Goal: Task Accomplishment & Management: Complete application form

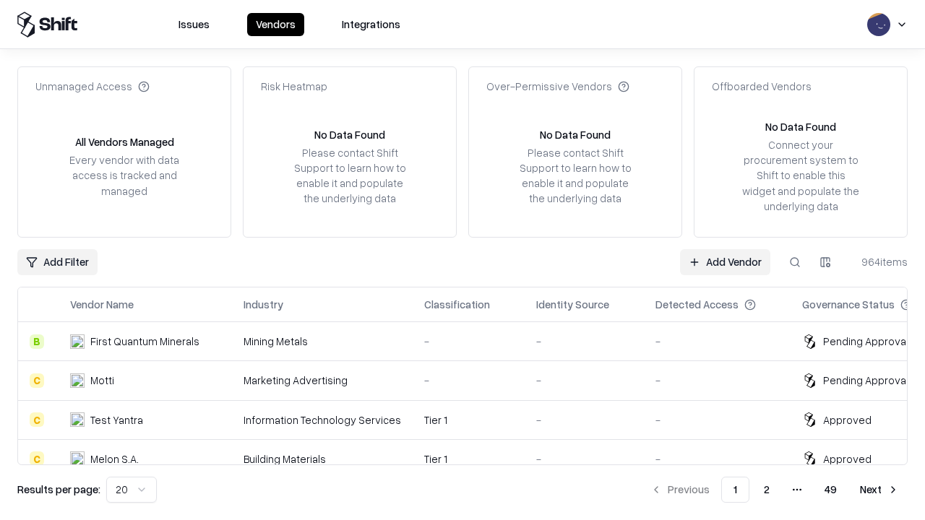
click at [725, 262] on link "Add Vendor" at bounding box center [725, 262] width 90 height 26
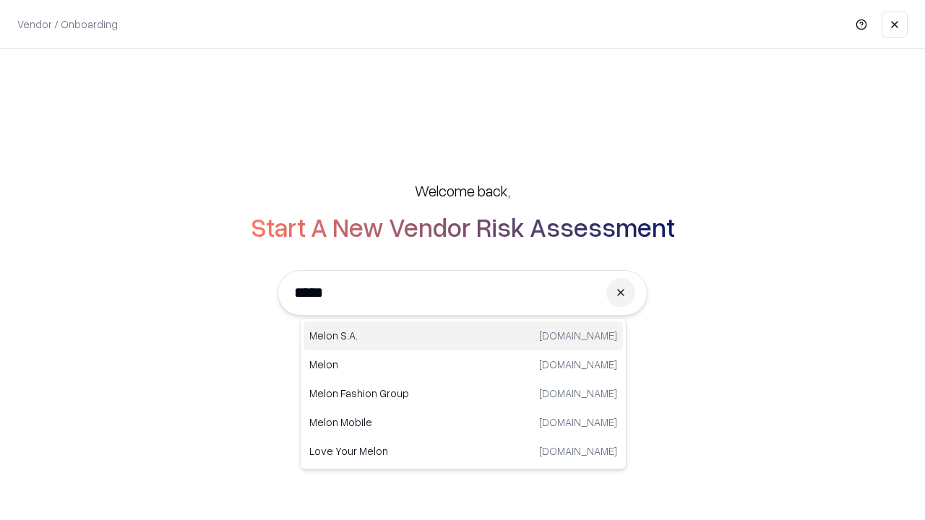
click at [463, 336] on div "[PERSON_NAME][DOMAIN_NAME]" at bounding box center [463, 336] width 319 height 29
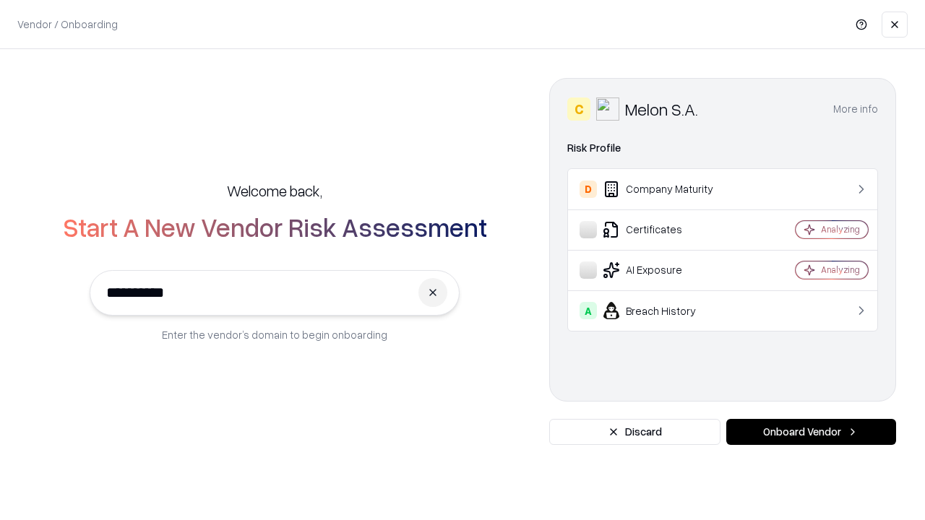
type input "**********"
click at [811, 432] on button "Onboard Vendor" at bounding box center [811, 432] width 170 height 26
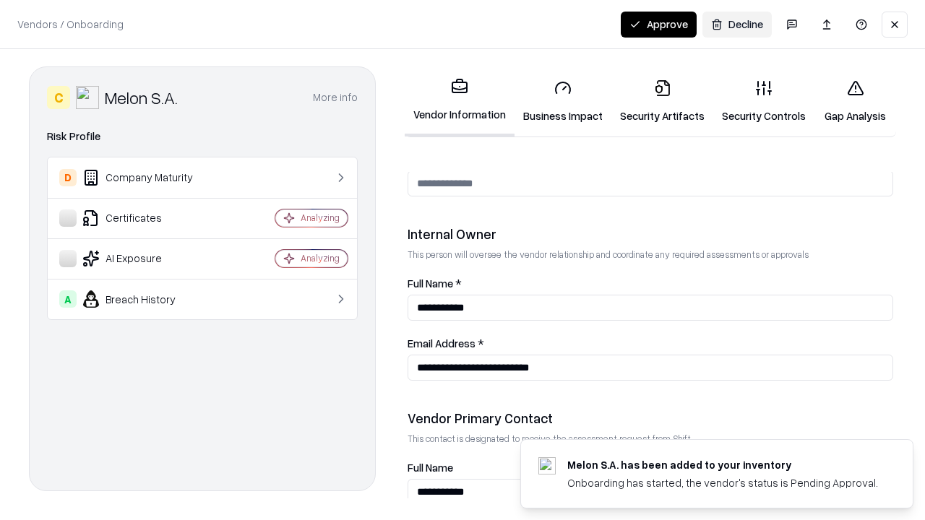
scroll to position [749, 0]
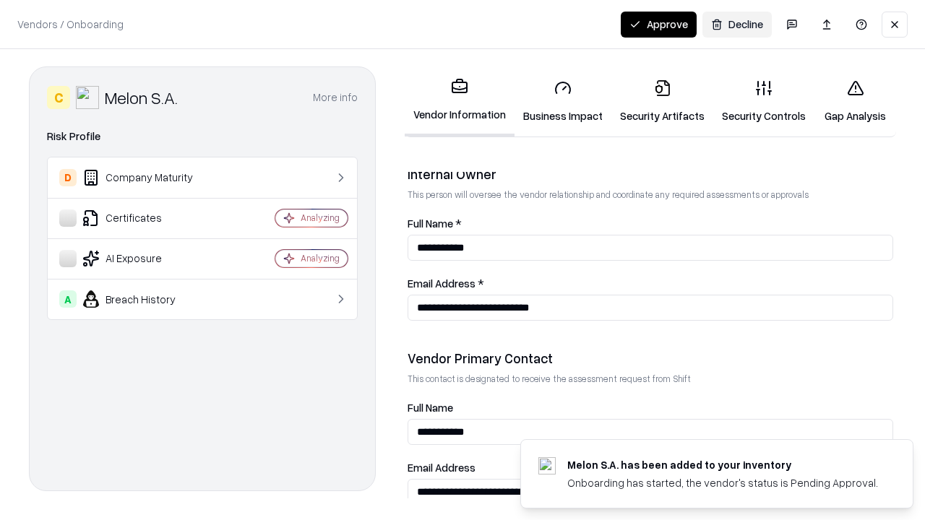
click at [563, 101] on link "Business Impact" at bounding box center [563, 101] width 97 height 67
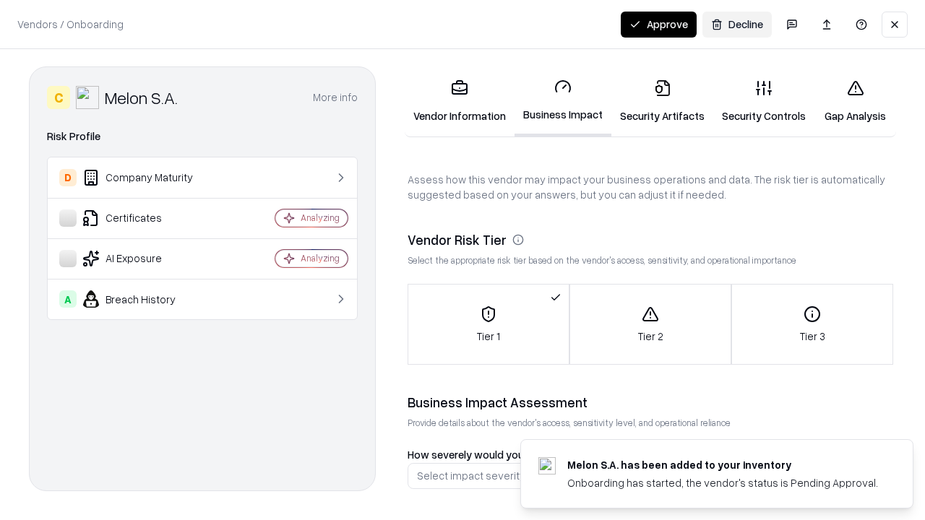
click at [662, 101] on link "Security Artifacts" at bounding box center [663, 101] width 102 height 67
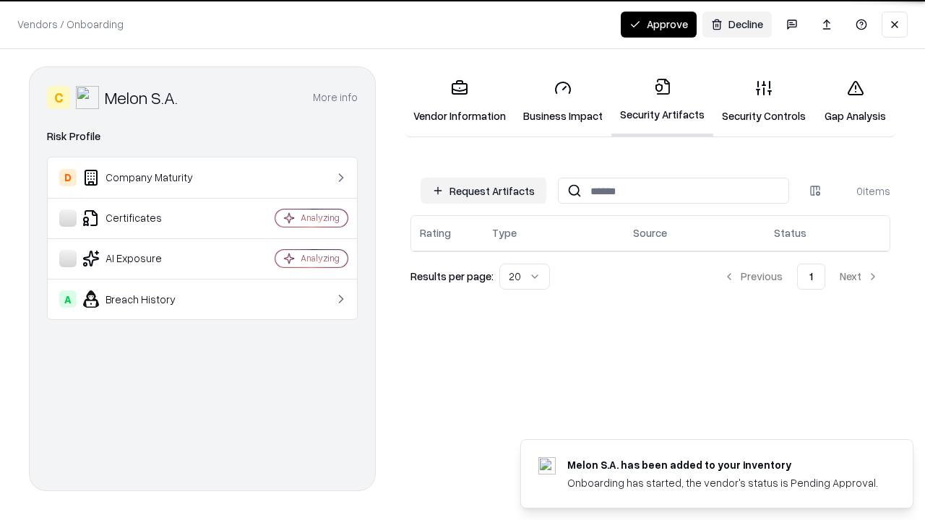
click at [484, 191] on button "Request Artifacts" at bounding box center [484, 191] width 126 height 26
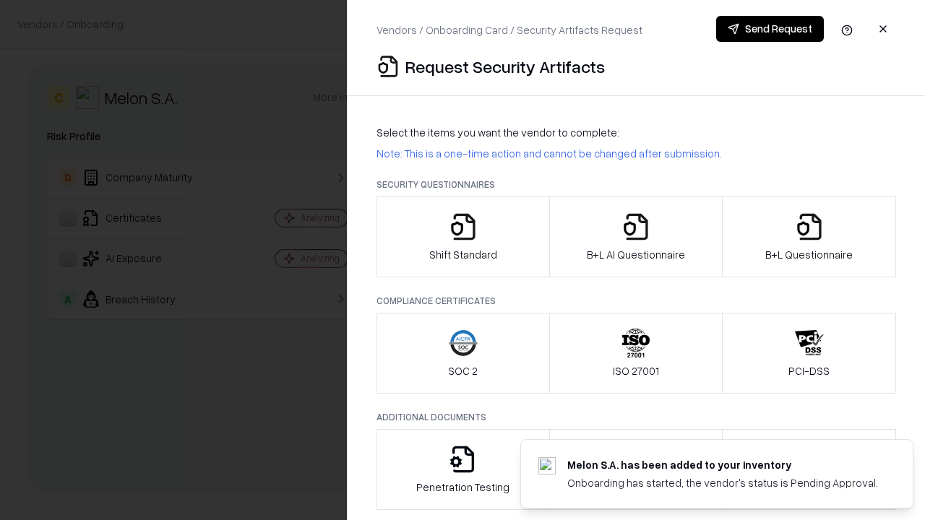
click at [463, 237] on icon "button" at bounding box center [463, 227] width 29 height 29
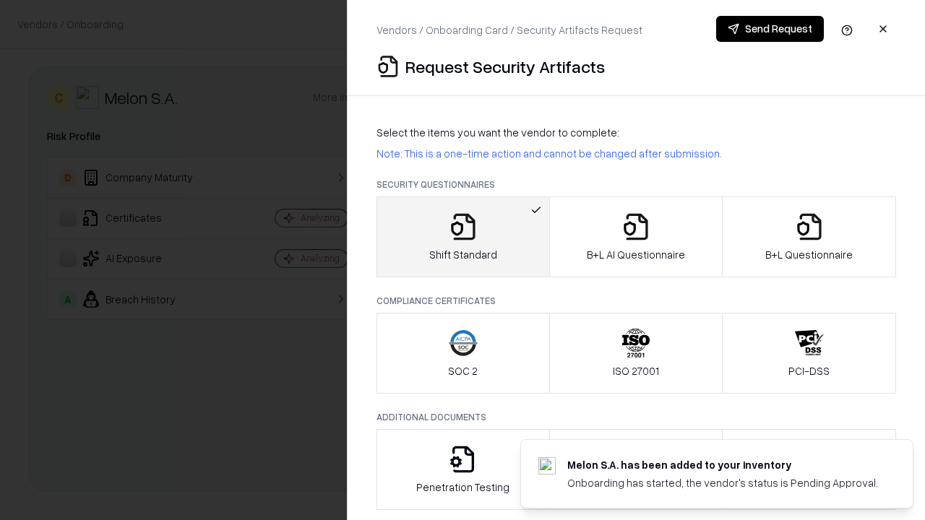
click at [770, 29] on button "Send Request" at bounding box center [770, 29] width 108 height 26
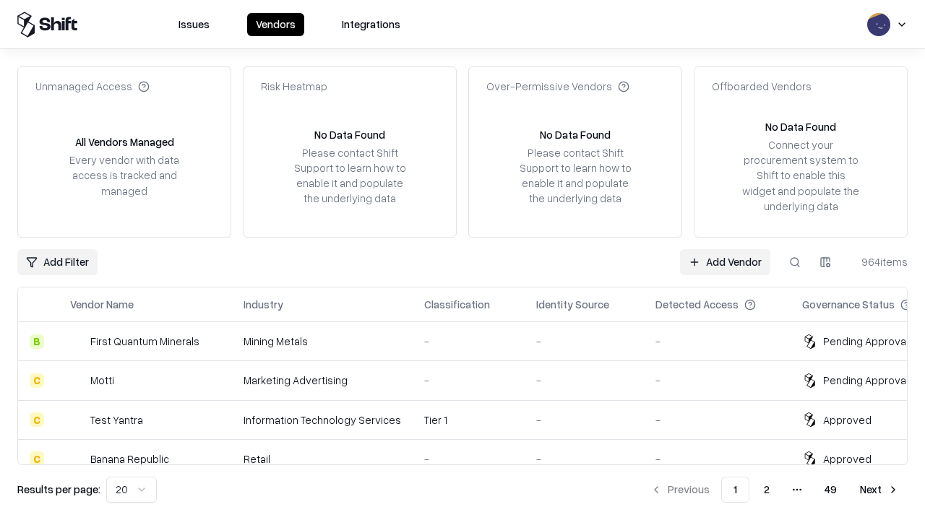
click at [795, 262] on button at bounding box center [795, 262] width 26 height 26
type input "**********"
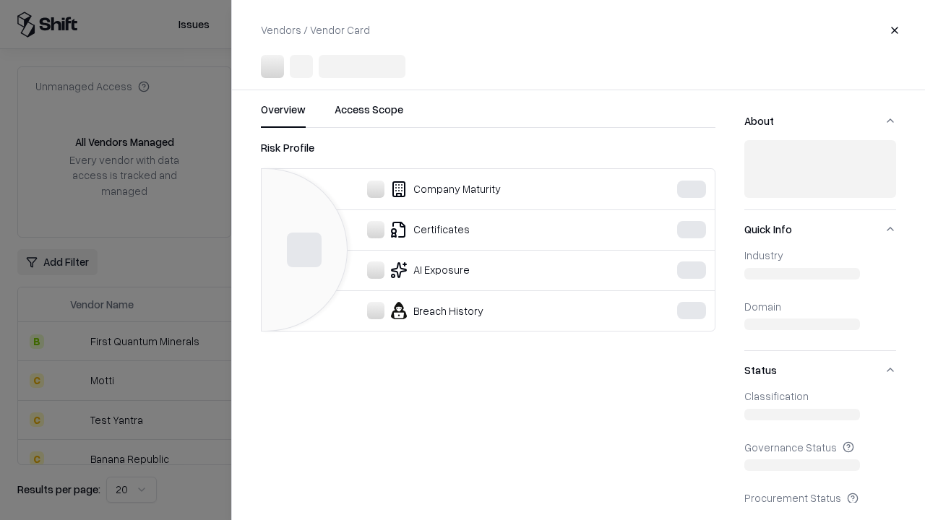
scroll to position [200, 0]
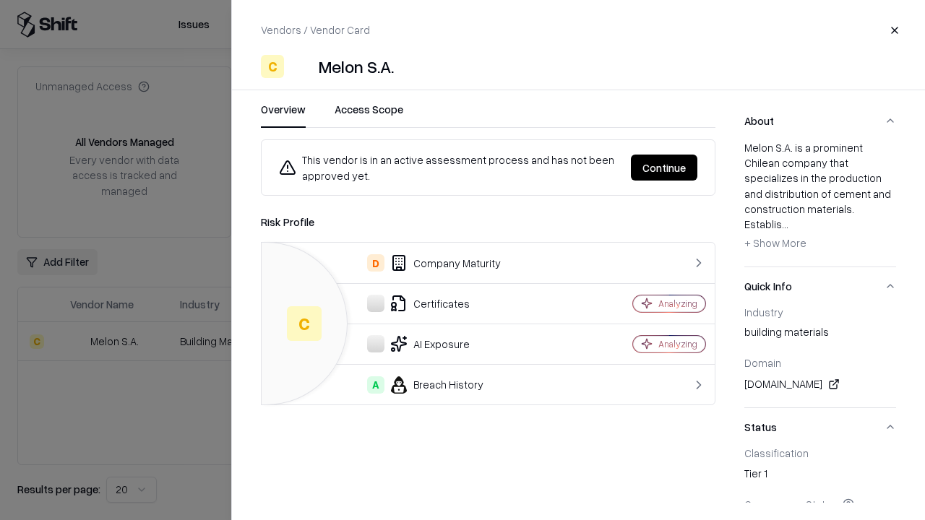
click at [664, 168] on button "Continue" at bounding box center [664, 168] width 67 height 26
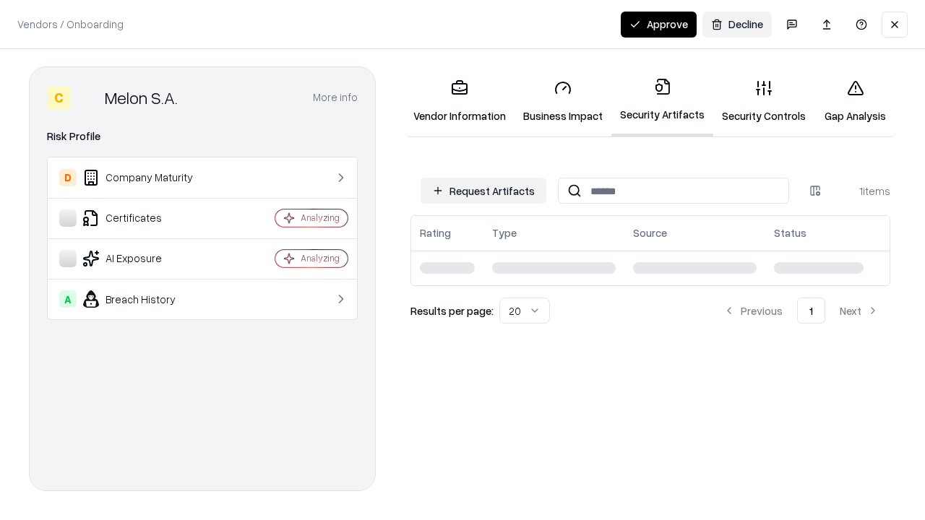
click at [764, 101] on link "Security Controls" at bounding box center [763, 101] width 101 height 67
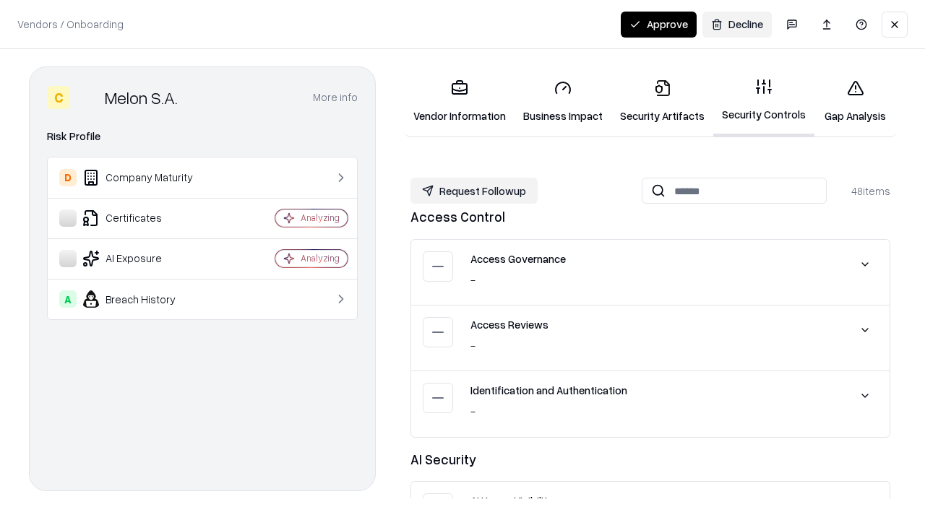
click at [474, 191] on button "Request Followup" at bounding box center [474, 191] width 127 height 26
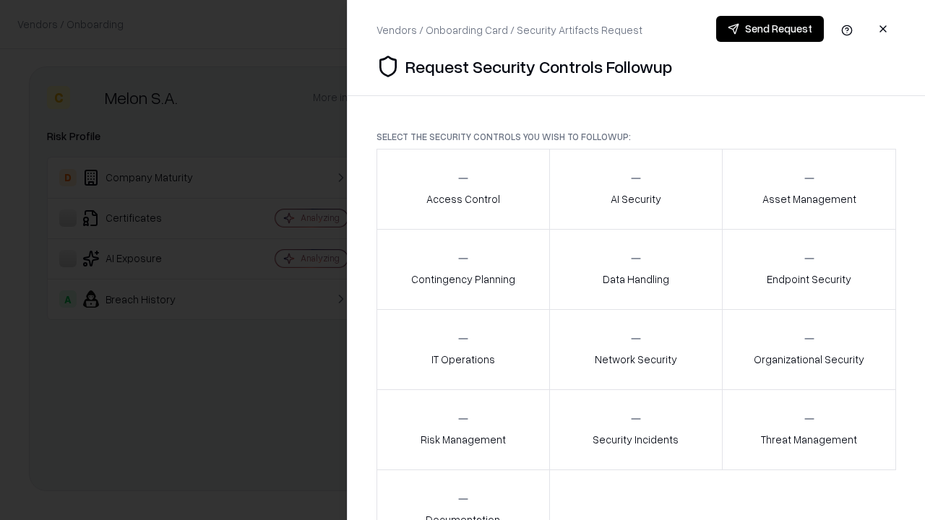
click at [463, 189] on div "Access Control" at bounding box center [463, 188] width 74 height 35
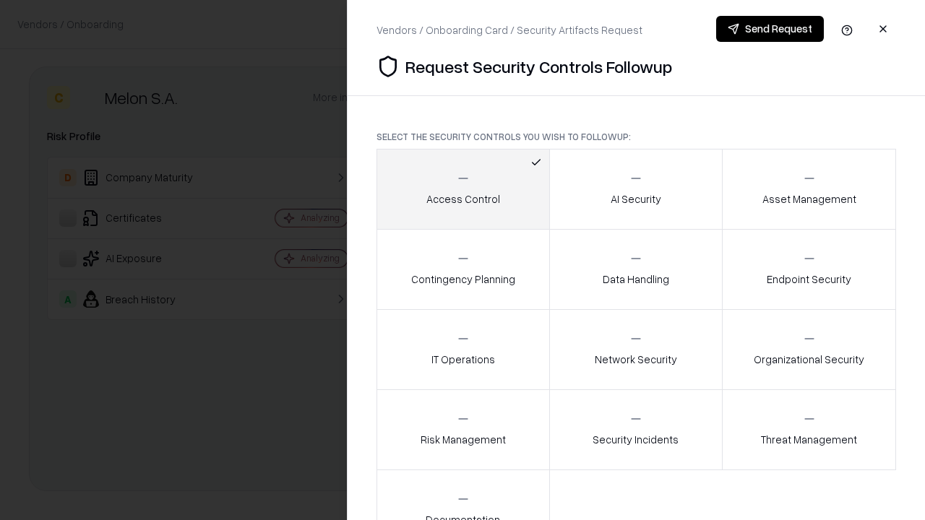
click at [770, 29] on button "Send Request" at bounding box center [770, 29] width 108 height 26
